Goal: Task Accomplishment & Management: Use online tool/utility

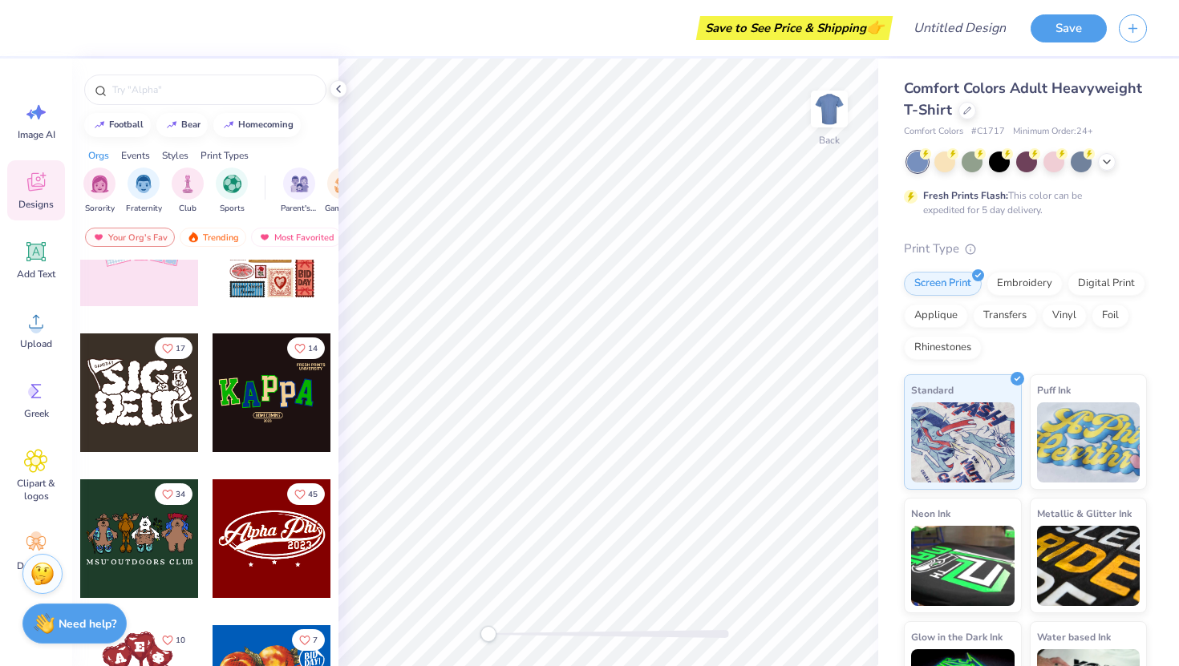
scroll to position [220, 0]
click at [269, 540] on div at bounding box center [271, 538] width 119 height 119
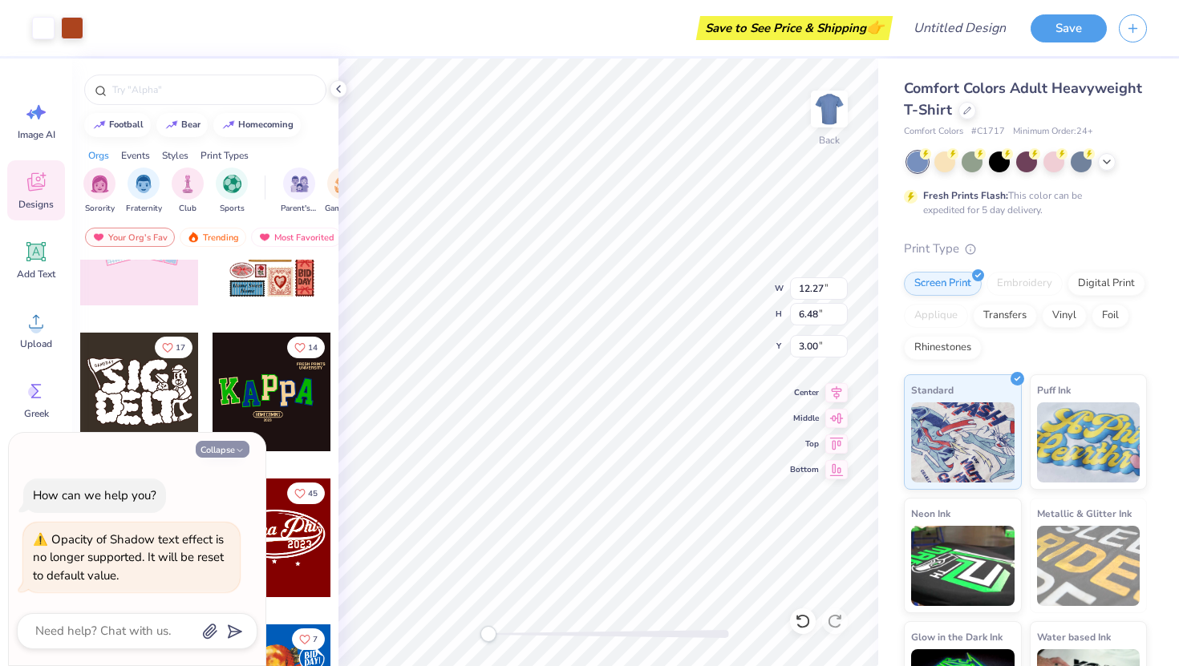
click at [238, 449] on icon "button" at bounding box center [240, 451] width 10 height 10
type textarea "x"
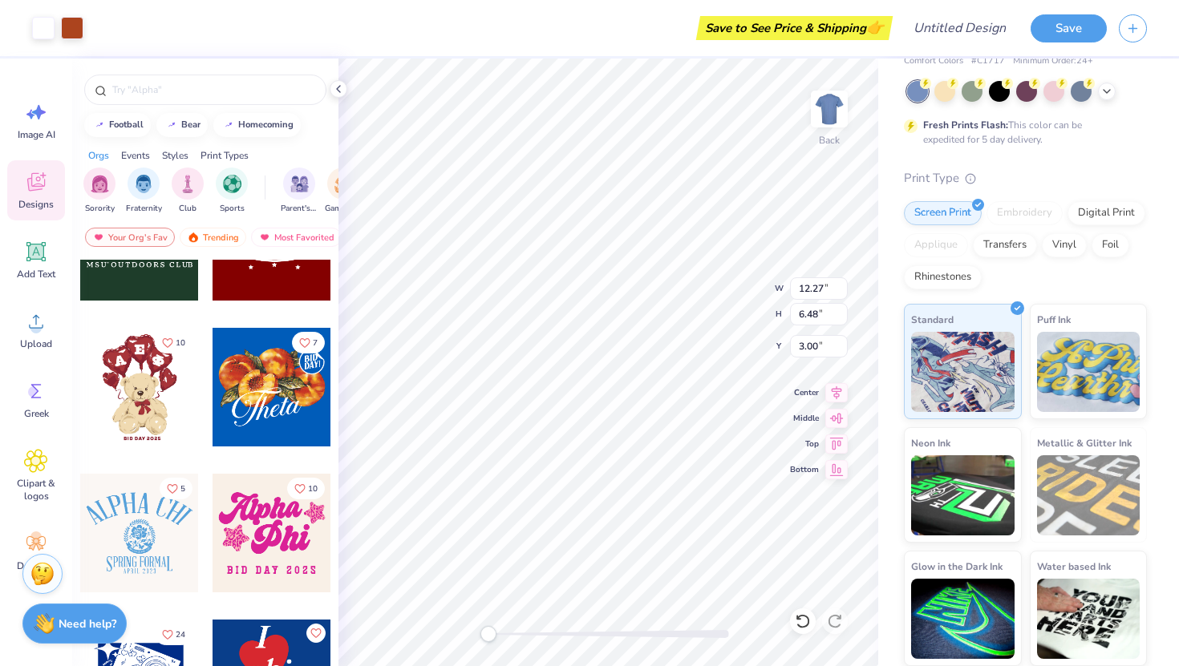
scroll to position [0, 0]
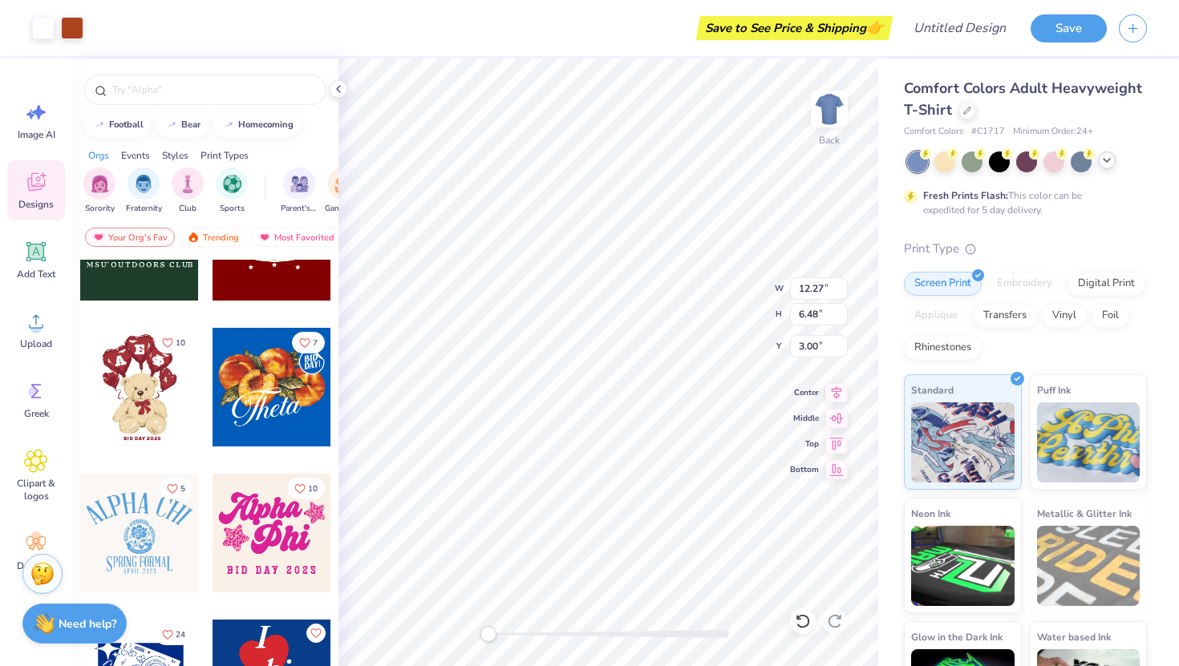
click at [1107, 163] on icon at bounding box center [1106, 160] width 13 height 13
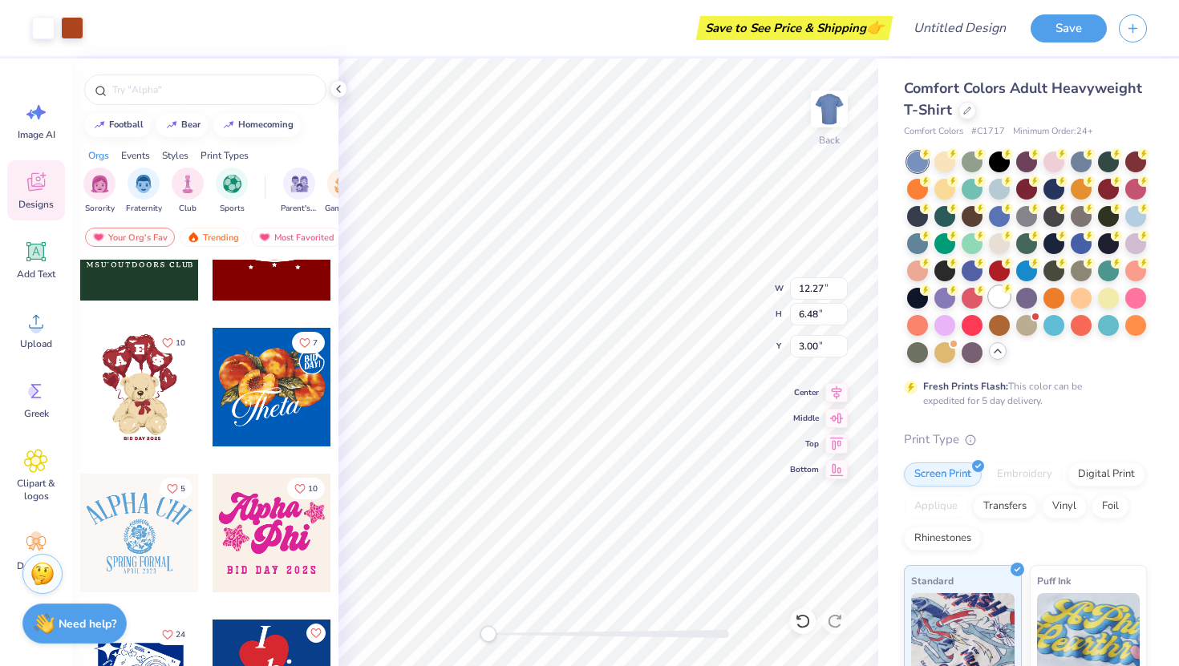
click at [997, 301] on div at bounding box center [999, 296] width 21 height 21
click at [74, 26] on div at bounding box center [72, 26] width 22 height 22
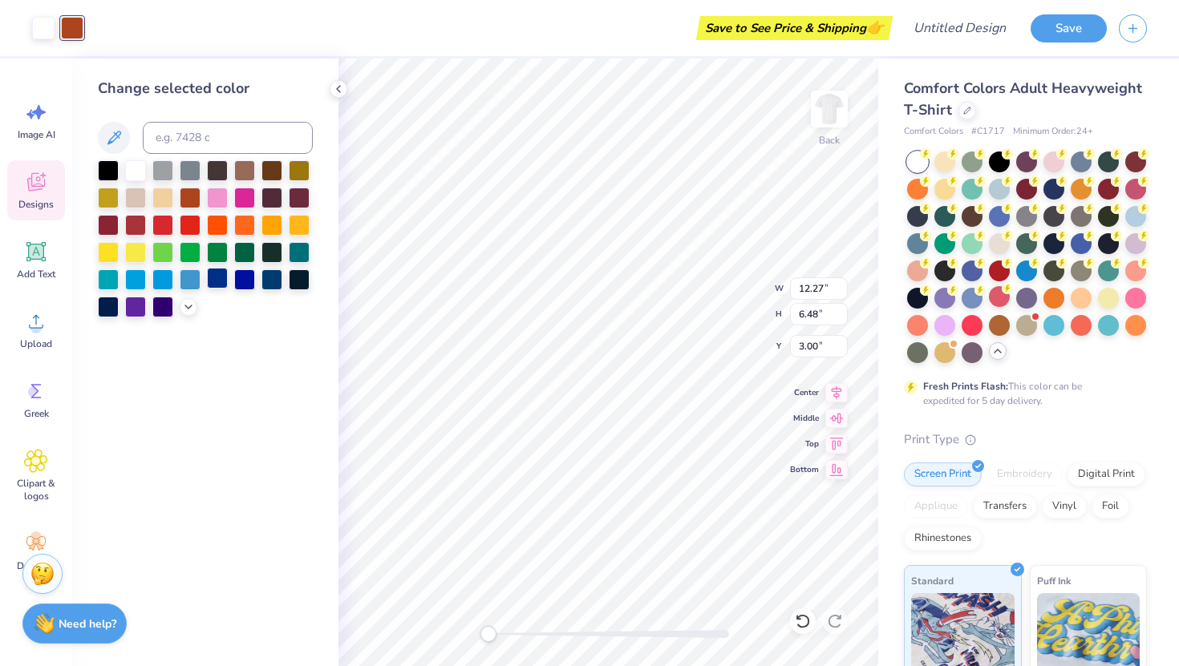
click at [214, 280] on div at bounding box center [217, 278] width 21 height 21
click at [42, 30] on div at bounding box center [43, 26] width 22 height 22
click at [165, 278] on div at bounding box center [162, 278] width 21 height 21
click at [120, 141] on icon at bounding box center [113, 137] width 19 height 19
click at [1055, 324] on div at bounding box center [1053, 324] width 21 height 21
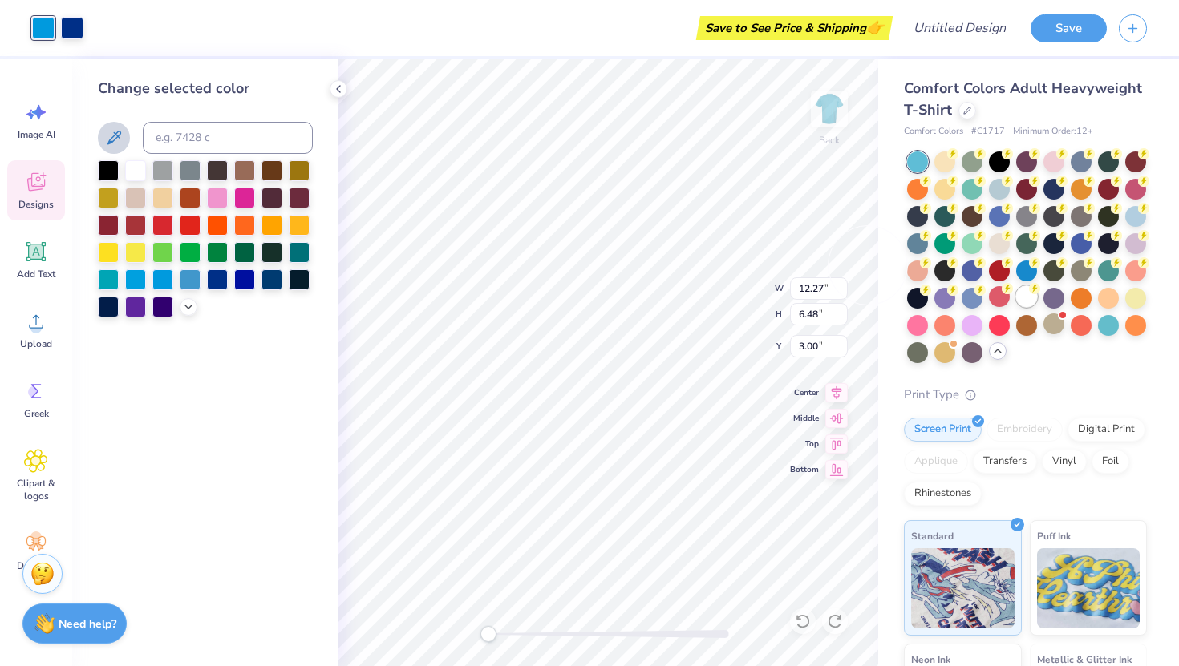
click at [1023, 297] on div at bounding box center [1026, 296] width 21 height 21
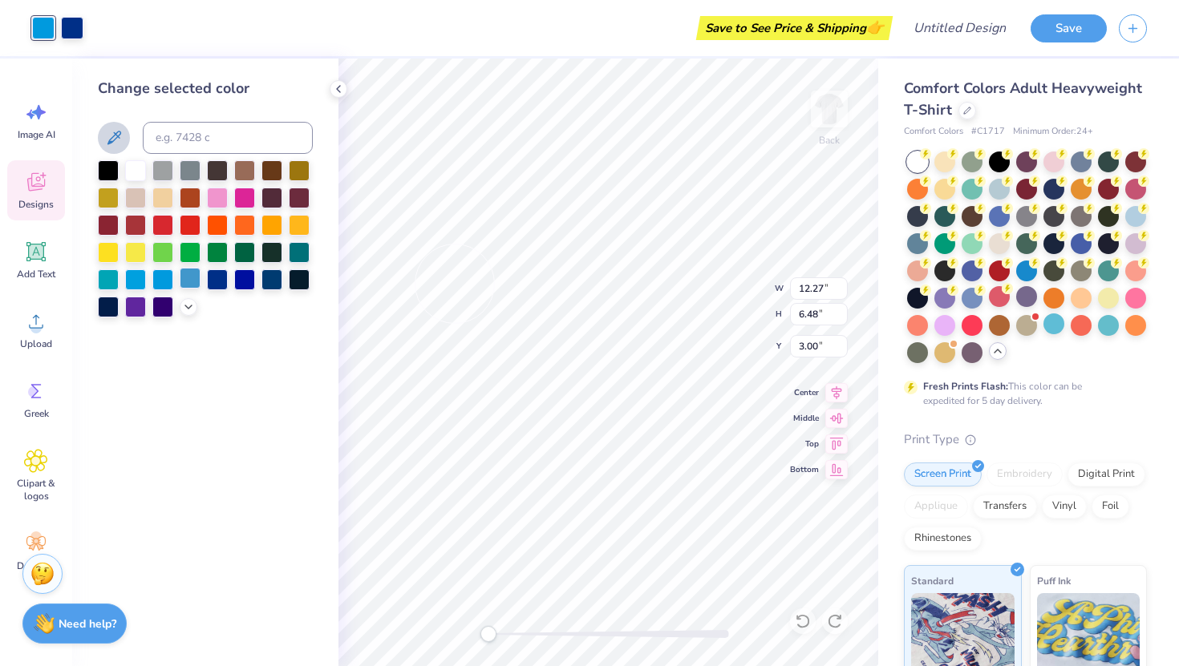
click at [196, 278] on div at bounding box center [190, 278] width 21 height 21
click at [244, 276] on div at bounding box center [244, 278] width 21 height 21
click at [207, 278] on div at bounding box center [217, 278] width 21 height 21
click at [184, 282] on div at bounding box center [190, 278] width 21 height 21
click at [164, 282] on div at bounding box center [162, 278] width 21 height 21
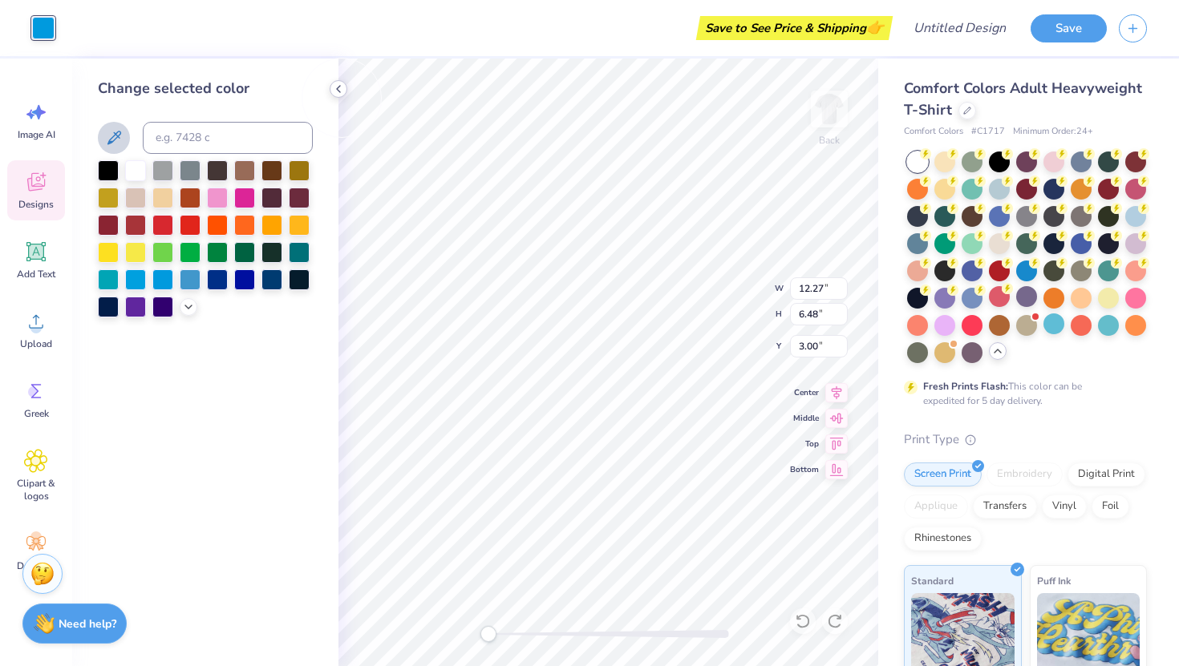
click at [340, 87] on icon at bounding box center [338, 89] width 13 height 13
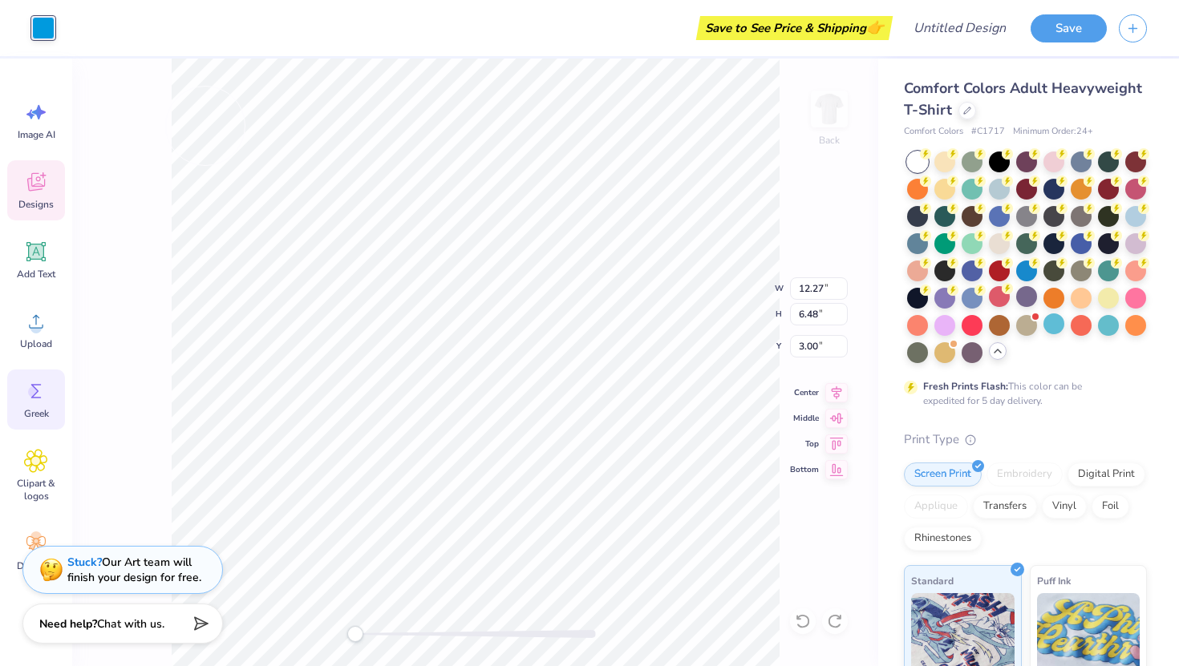
click at [42, 415] on span "Greek" at bounding box center [36, 413] width 25 height 13
